Goal: Obtain resource: Download file/media

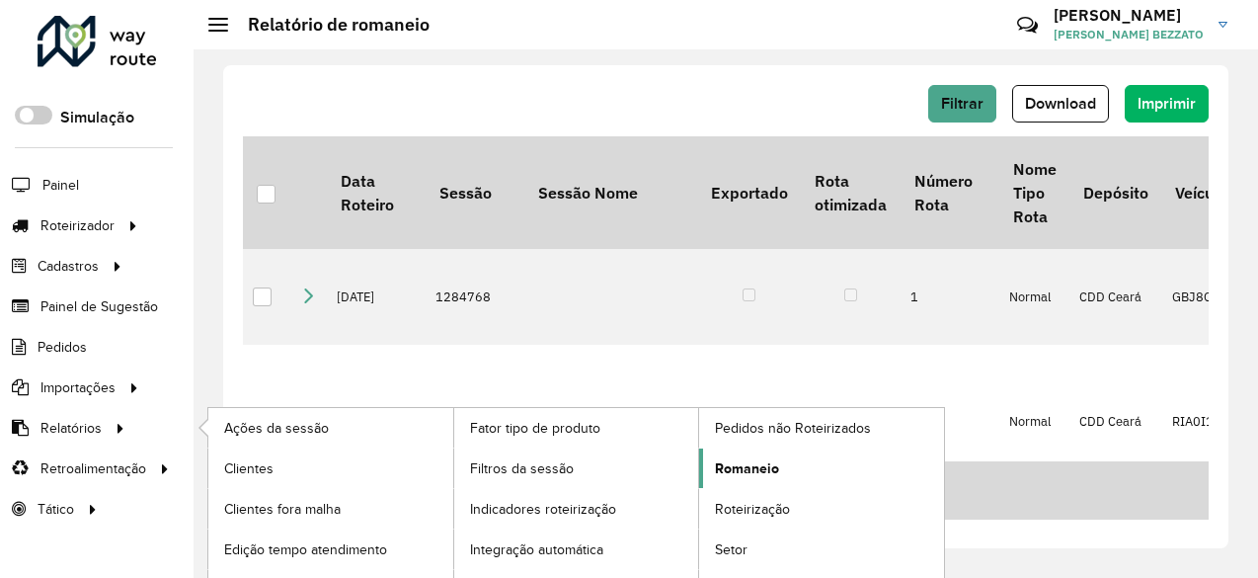
click at [778, 462] on span "Romaneio" at bounding box center [747, 468] width 64 height 21
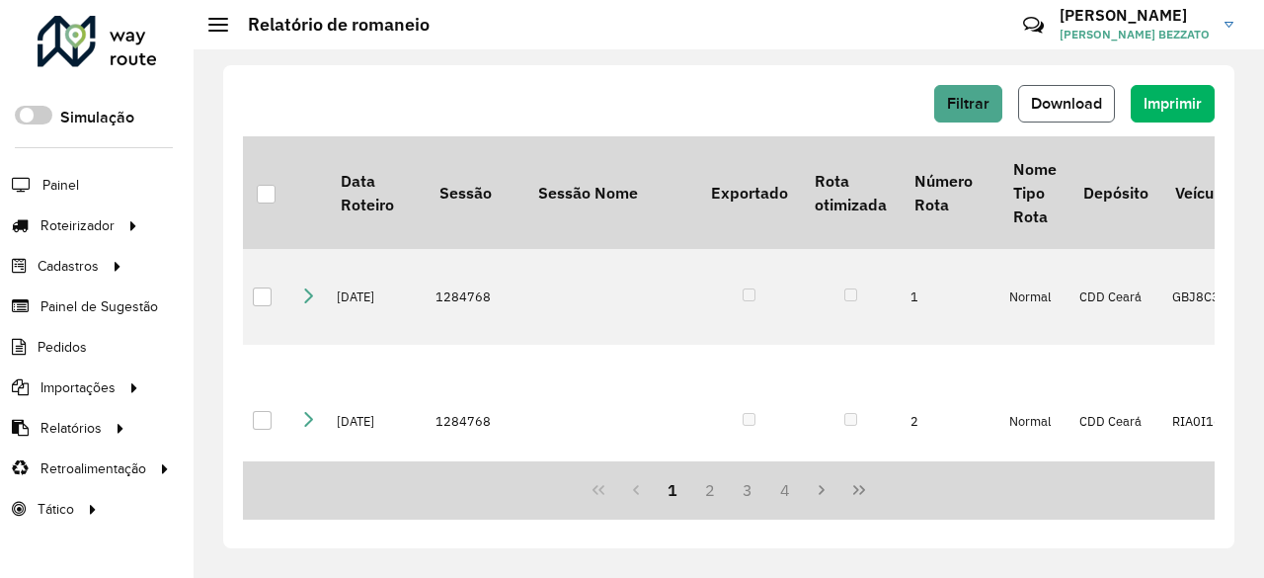
click at [1070, 101] on span "Download" at bounding box center [1066, 103] width 71 height 17
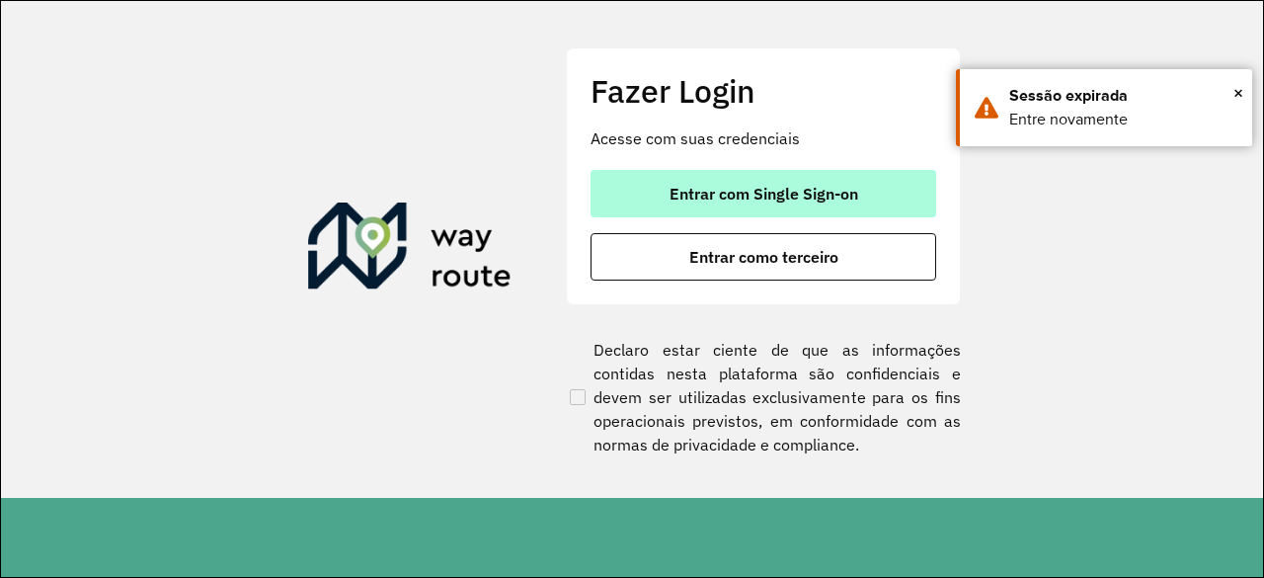
click at [885, 174] on button "Entrar com Single Sign-on" at bounding box center [764, 193] width 346 height 47
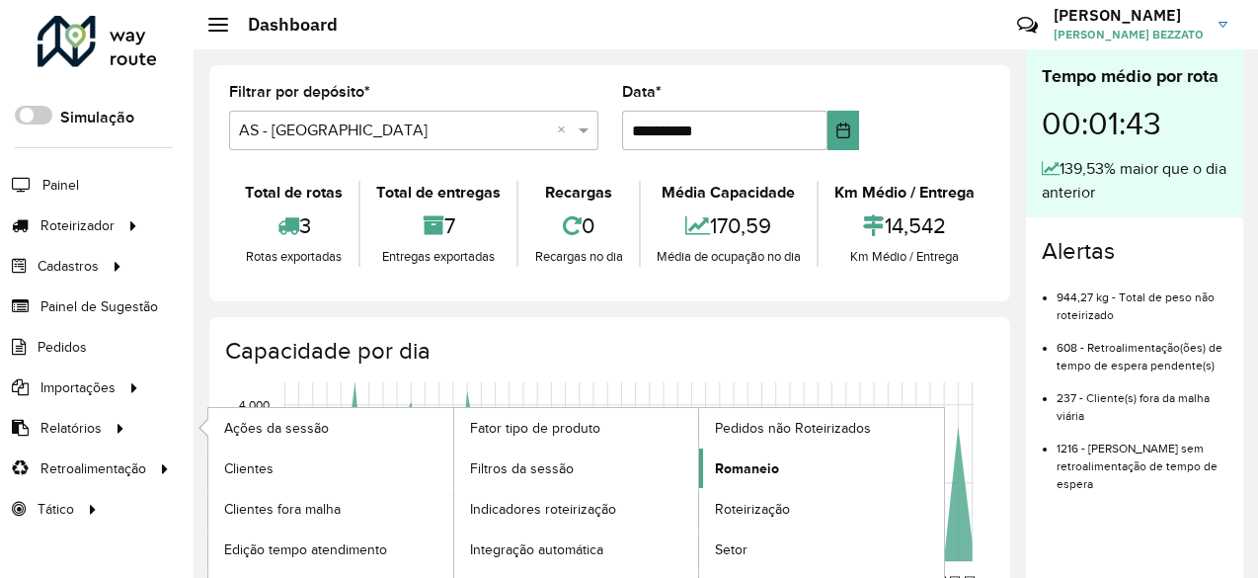
click at [769, 463] on span "Romaneio" at bounding box center [747, 468] width 64 height 21
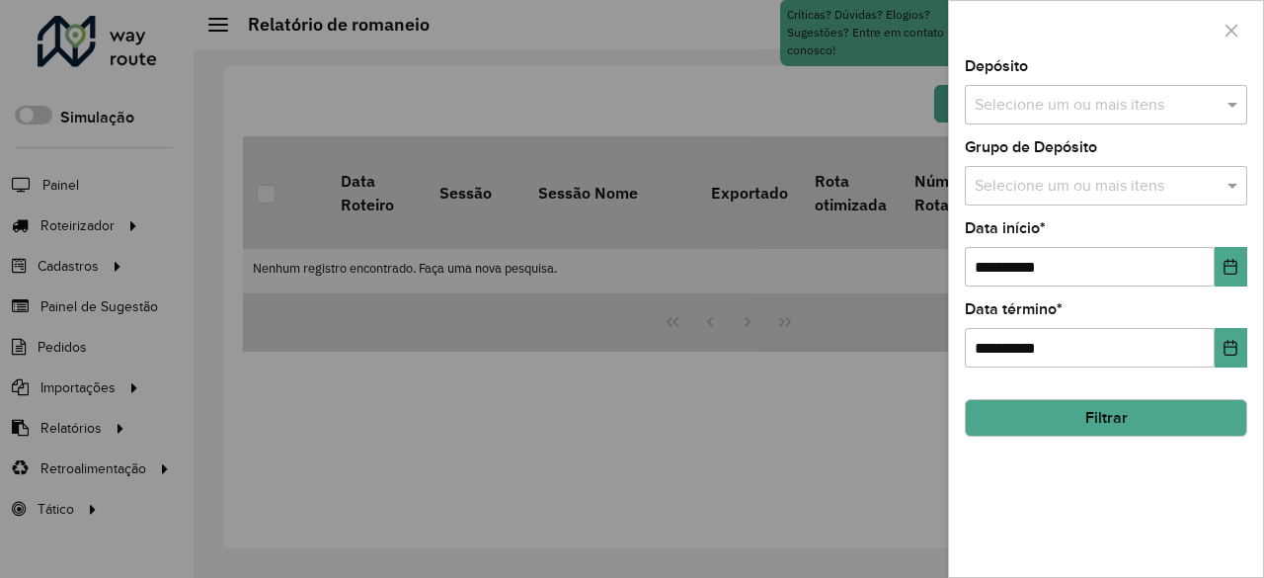
click at [1096, 114] on input "text" at bounding box center [1096, 106] width 253 height 24
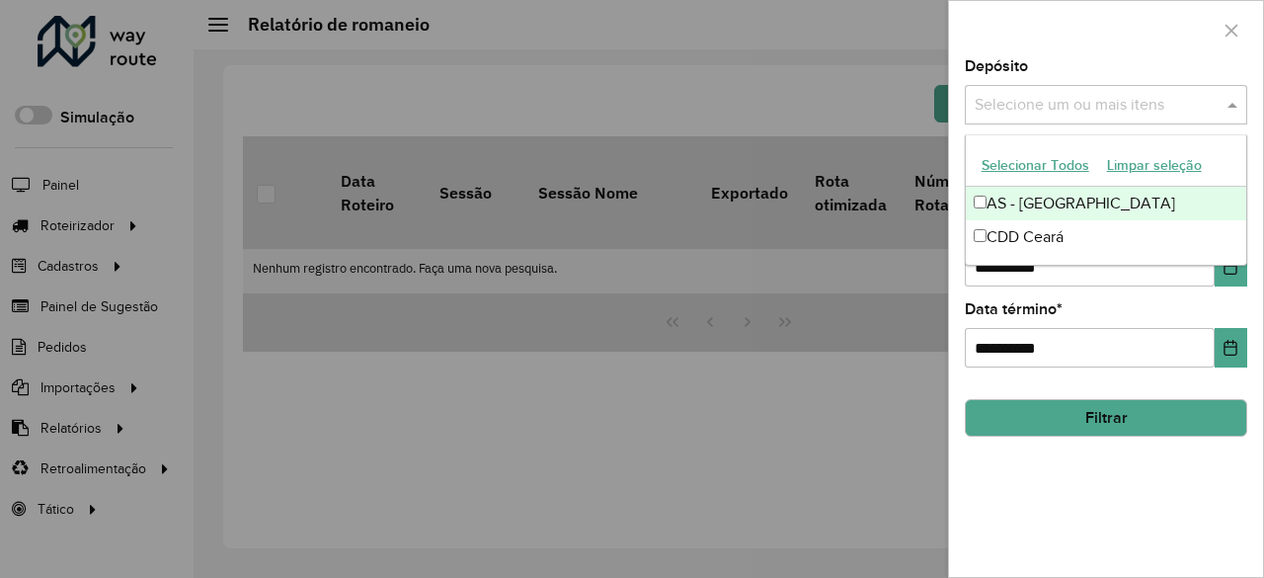
click at [1035, 168] on button "Selecionar Todos" at bounding box center [1035, 165] width 125 height 31
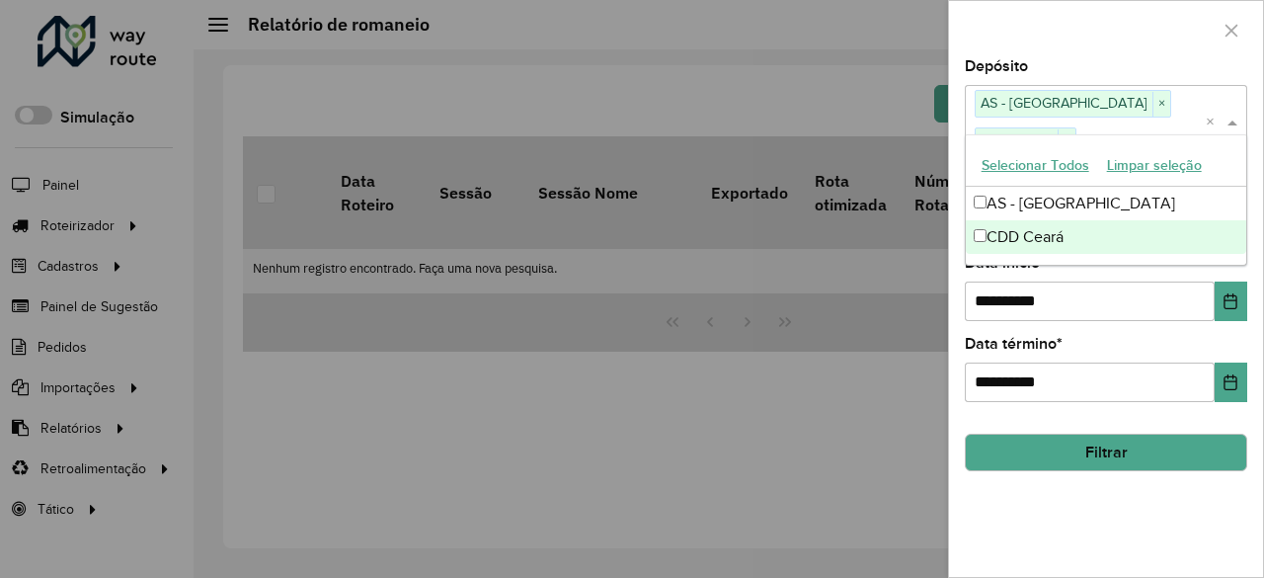
click at [1088, 434] on button "Filtrar" at bounding box center [1106, 453] width 282 height 38
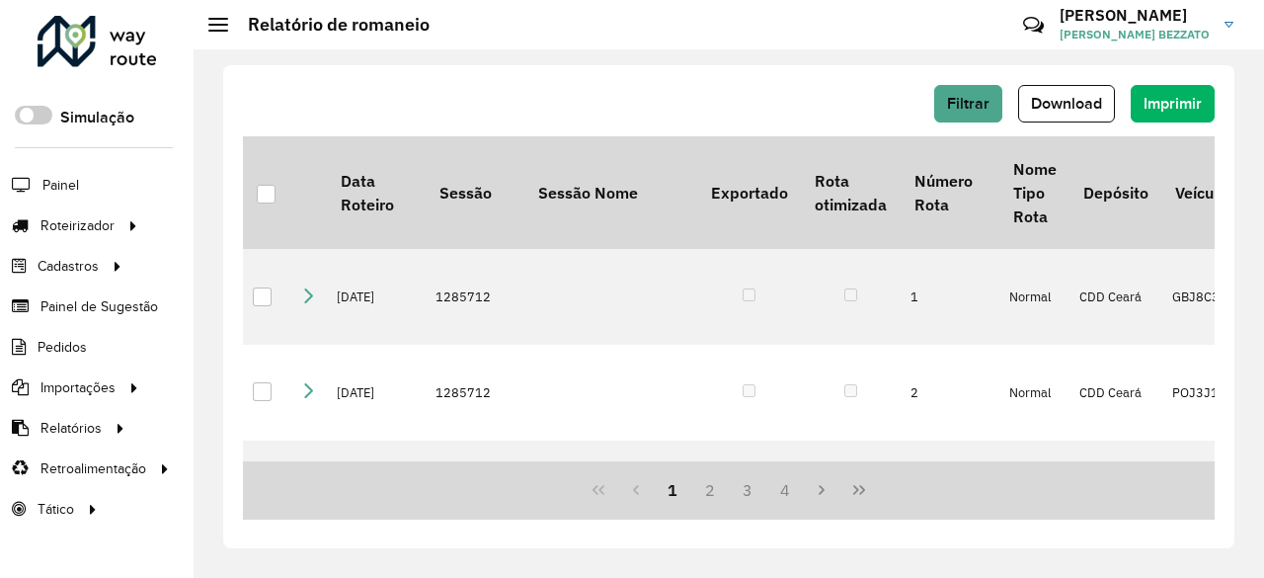
click at [1009, 102] on hb-button "Filtrar" at bounding box center [972, 104] width 76 height 38
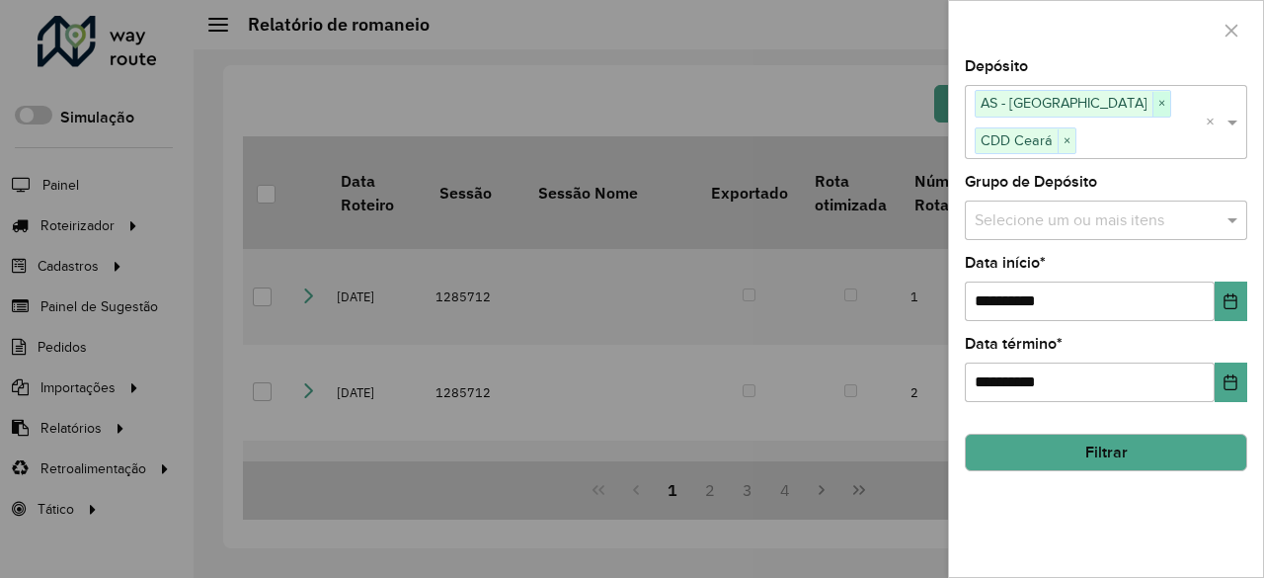
click at [1152, 96] on span "×" at bounding box center [1161, 104] width 18 height 24
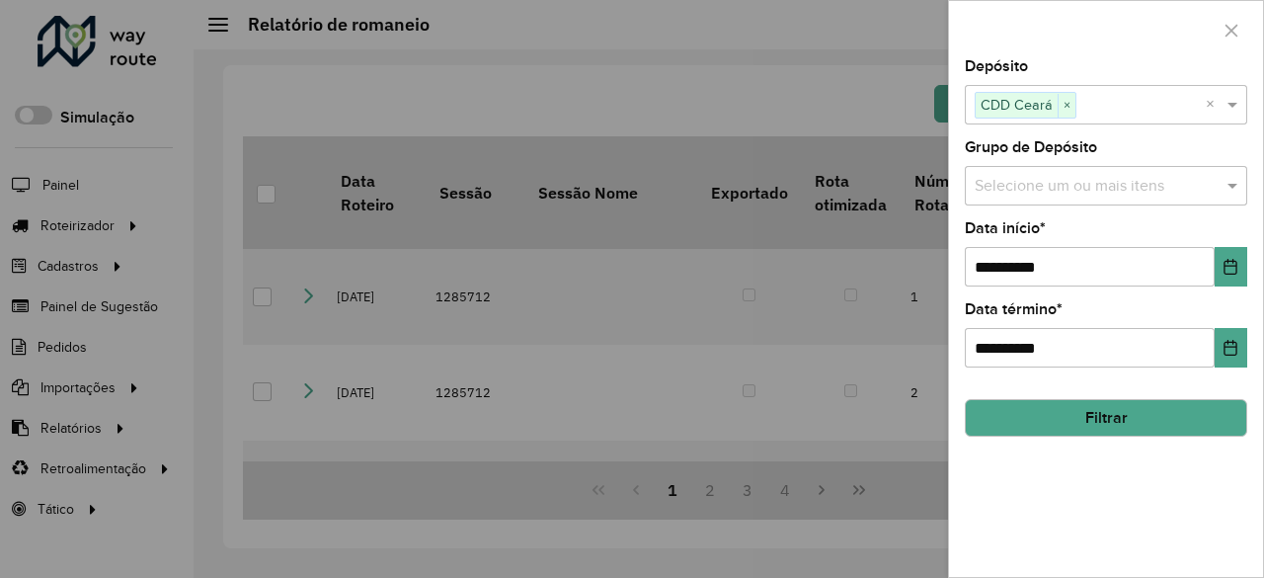
click at [804, 25] on div at bounding box center [632, 289] width 1264 height 578
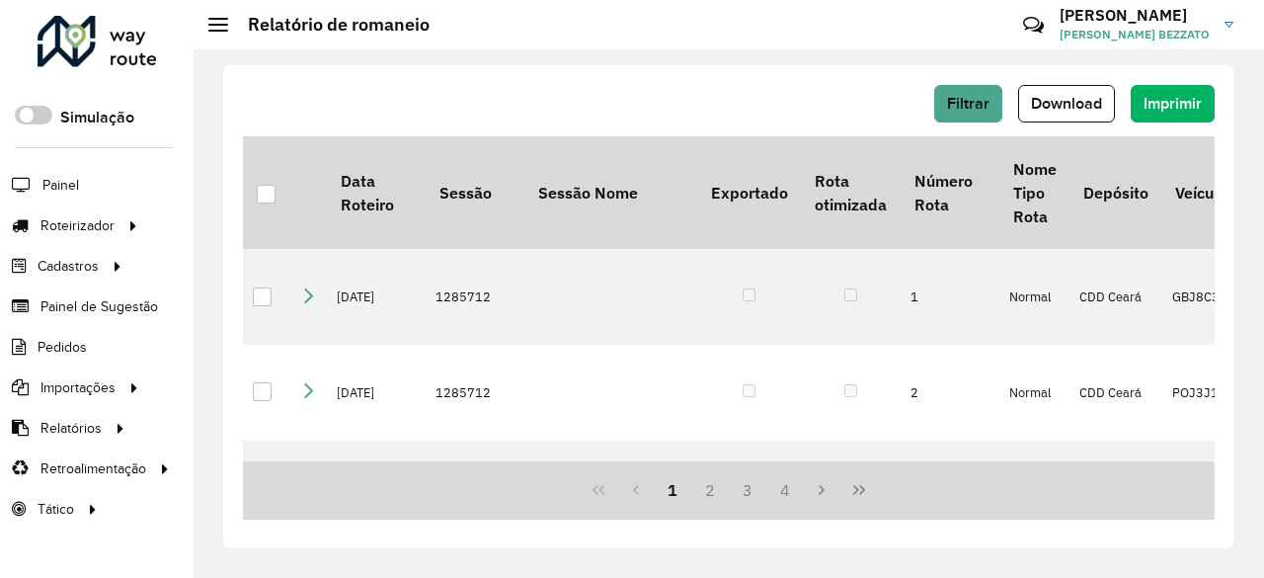
click at [1085, 91] on button "Download" at bounding box center [1066, 104] width 97 height 38
